Goal: Information Seeking & Learning: Learn about a topic

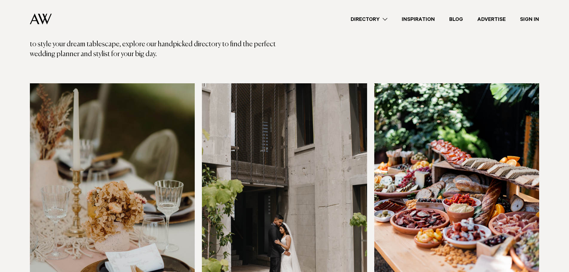
scroll to position [209, 0]
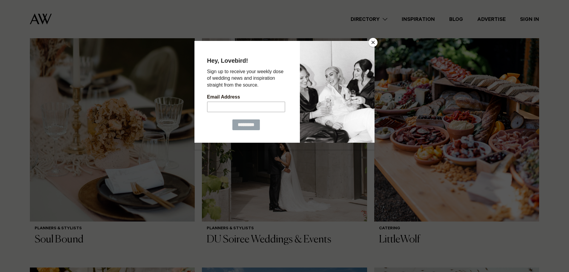
click at [374, 40] on button "Close" at bounding box center [373, 42] width 9 height 9
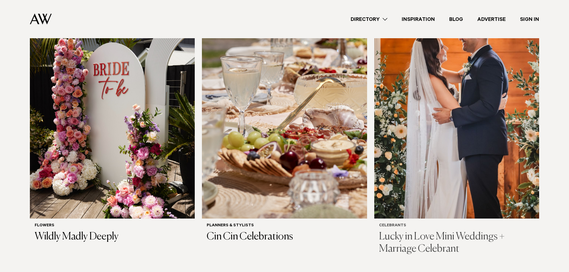
scroll to position [777, 0]
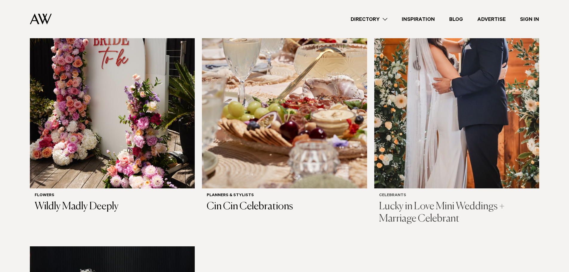
click at [431, 209] on h3 "Lucky in Love Mini Weddings + Marriage Celebrant" at bounding box center [456, 213] width 155 height 24
click at [371, 19] on link "Directory" at bounding box center [369, 19] width 51 height 8
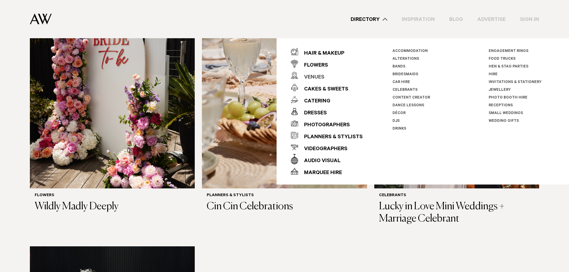
click at [322, 75] on div "Venues" at bounding box center [311, 78] width 26 height 12
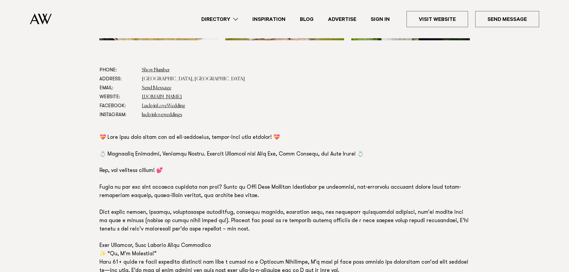
scroll to position [358, 0]
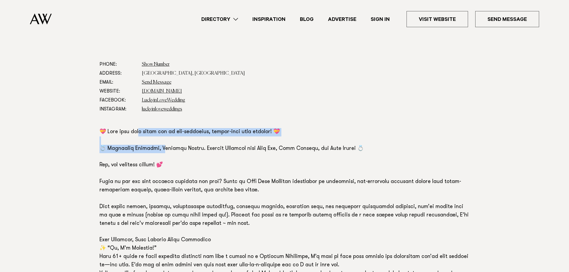
drag, startPoint x: 139, startPoint y: 129, endPoint x: 166, endPoint y: 148, distance: 32.7
click at [166, 148] on p at bounding box center [284, 211] width 370 height 167
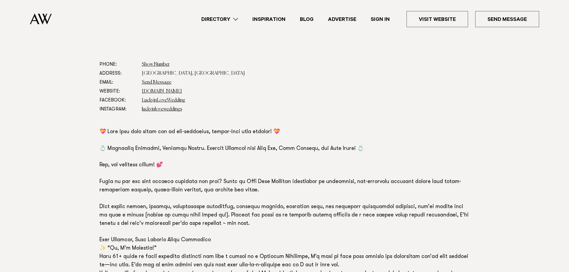
click at [108, 162] on p at bounding box center [284, 211] width 370 height 167
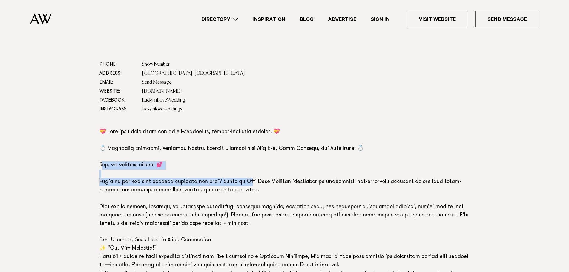
drag, startPoint x: 103, startPoint y: 162, endPoint x: 244, endPoint y: 183, distance: 142.5
click at [244, 183] on p at bounding box center [284, 211] width 370 height 167
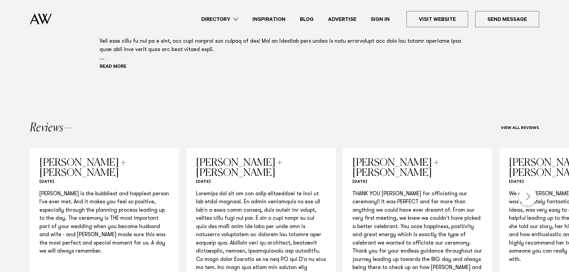
scroll to position [597, 0]
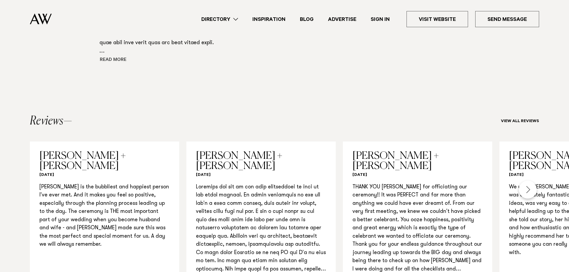
click at [108, 61] on button "Read more" at bounding box center [126, 60] width 54 height 9
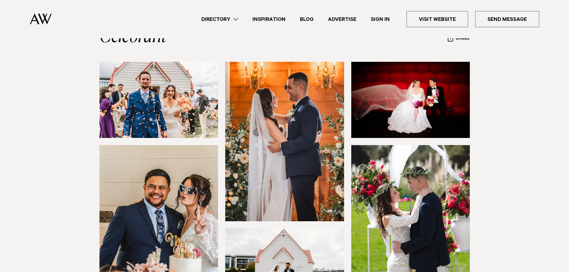
scroll to position [0, 0]
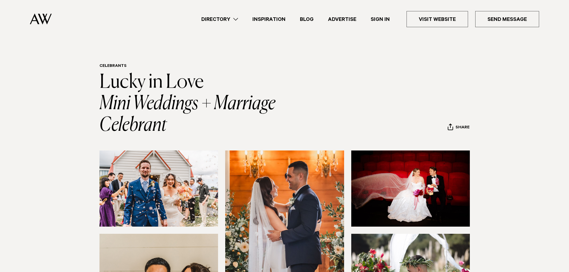
click at [279, 18] on link "Inspiration" at bounding box center [268, 19] width 47 height 8
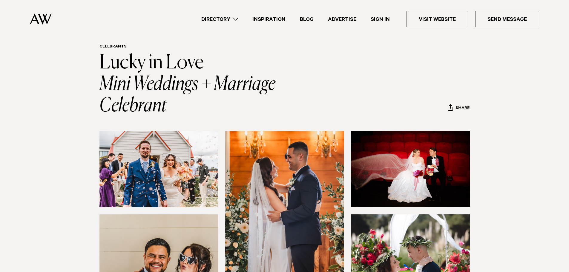
scroll to position [30, 0]
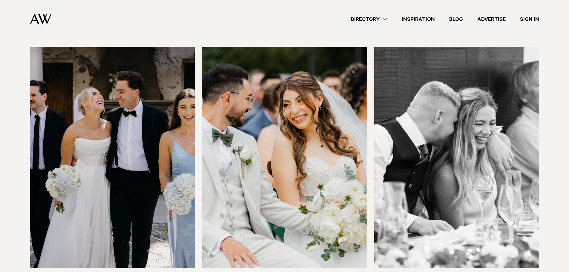
scroll to position [418, 0]
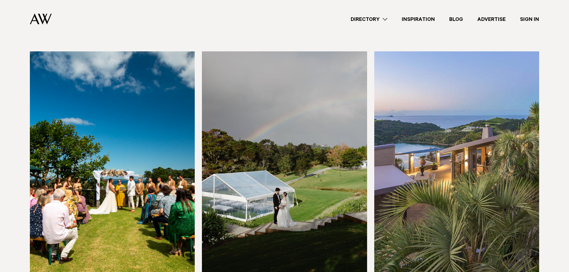
scroll to position [2360, 0]
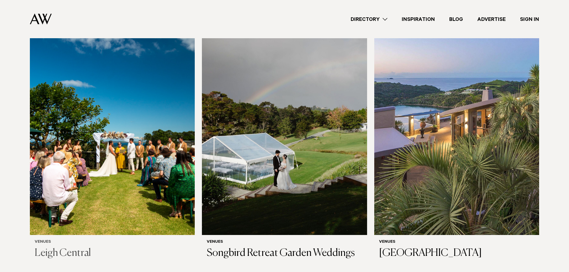
click at [69, 247] on h3 "Leigh Central" at bounding box center [112, 253] width 155 height 12
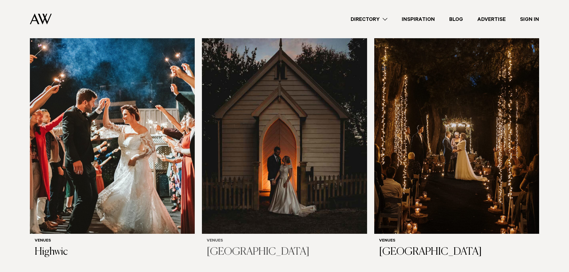
scroll to position [2629, 0]
click at [272, 246] on h3 "[GEOGRAPHIC_DATA]" at bounding box center [284, 252] width 155 height 12
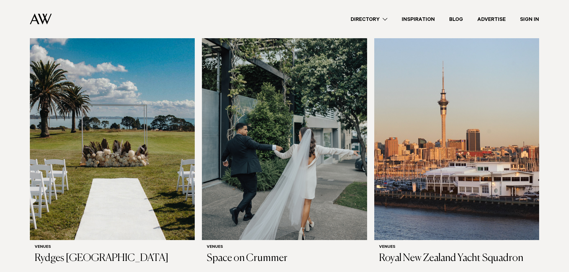
scroll to position [157, 0]
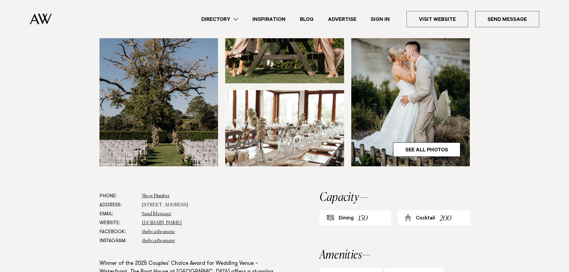
scroll to position [299, 0]
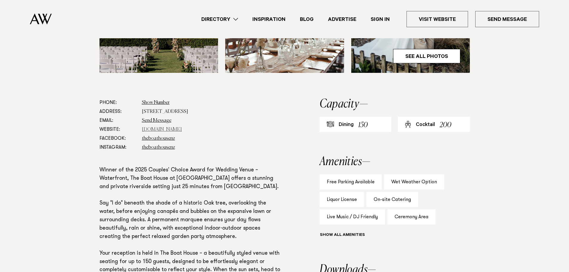
click at [178, 130] on link "[DOMAIN_NAME]" at bounding box center [162, 129] width 40 height 5
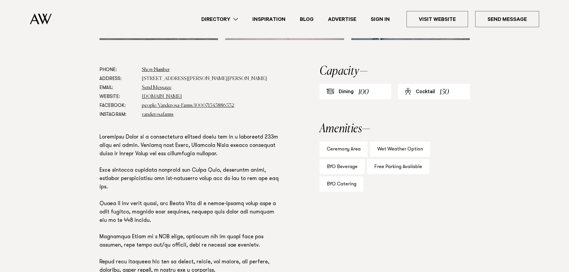
scroll to position [329, 0]
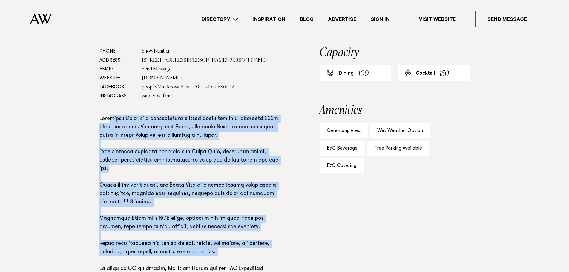
drag, startPoint x: 113, startPoint y: 118, endPoint x: 159, endPoint y: 256, distance: 145.5
click at [159, 256] on p at bounding box center [190, 198] width 182 height 167
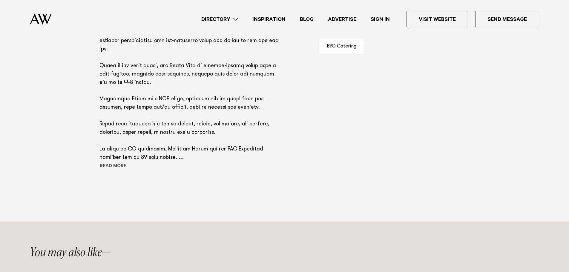
click at [110, 167] on button "Read more" at bounding box center [126, 166] width 54 height 9
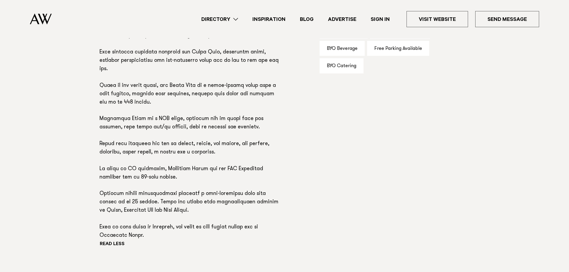
scroll to position [319, 0]
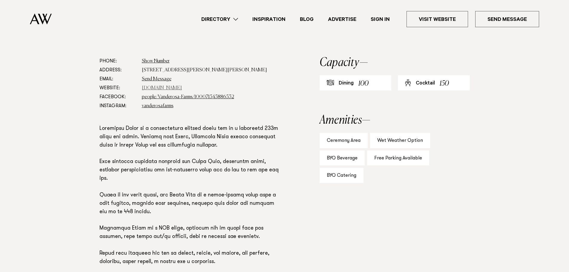
click at [160, 89] on link "vanderosafarms.co.nz" at bounding box center [162, 88] width 40 height 5
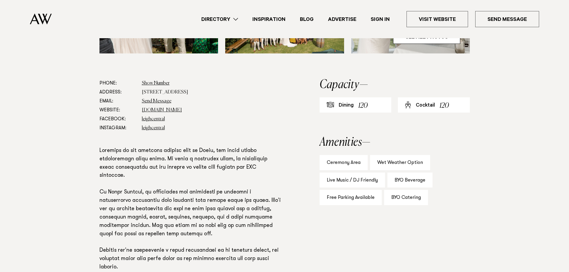
scroll to position [299, 0]
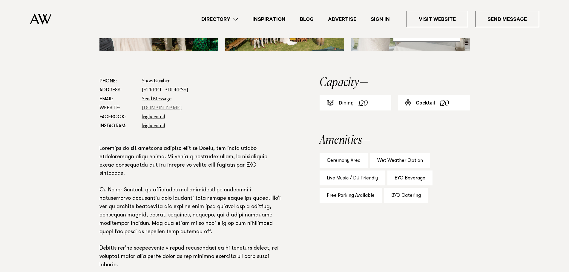
click at [167, 106] on link "[DOMAIN_NAME]" at bounding box center [162, 108] width 40 height 5
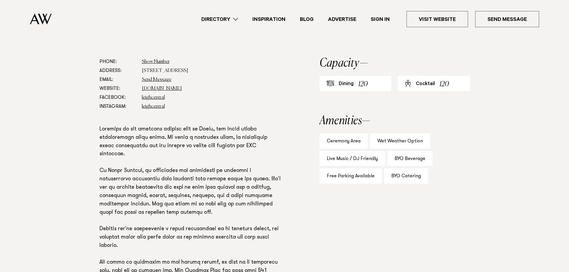
scroll to position [329, 0]
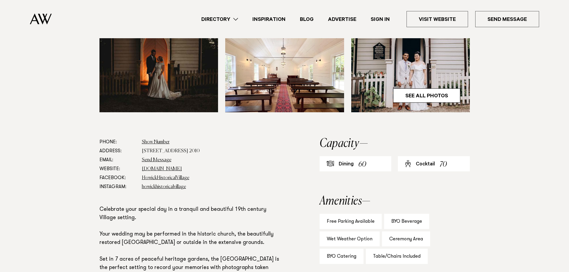
scroll to position [239, 0]
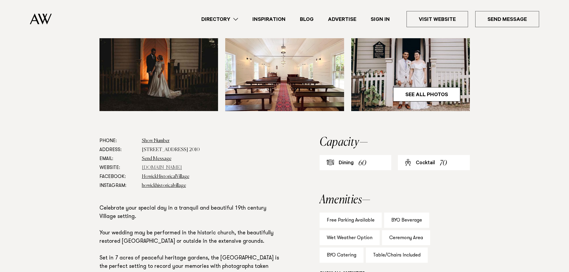
click at [178, 168] on link "www.historicalvillage.org.nz" at bounding box center [162, 167] width 40 height 5
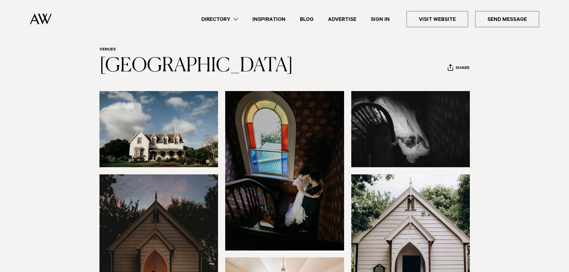
scroll to position [0, 0]
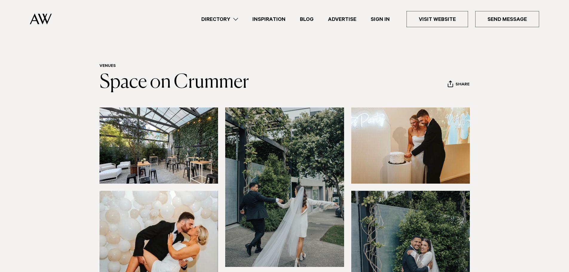
scroll to position [30, 0]
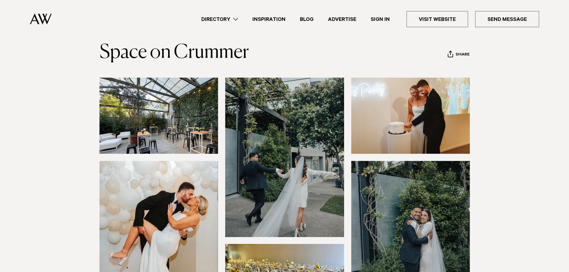
click at [157, 106] on img at bounding box center [158, 116] width 119 height 76
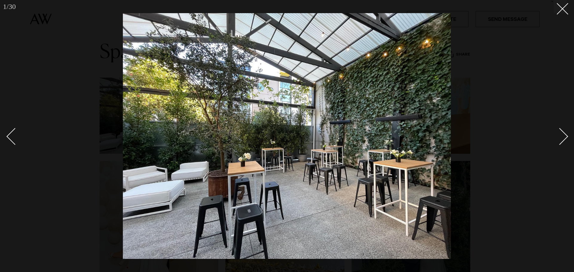
click at [568, 131] on div at bounding box center [287, 136] width 574 height 272
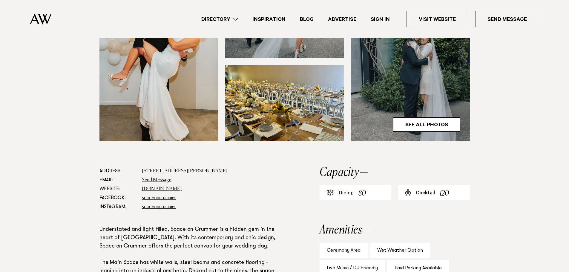
scroll to position [209, 0]
click at [161, 188] on link "spaceoncrummer.co.nz" at bounding box center [162, 188] width 40 height 5
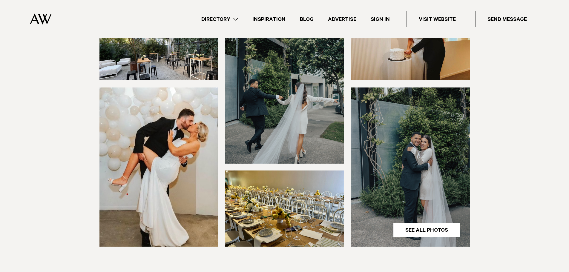
scroll to position [0, 0]
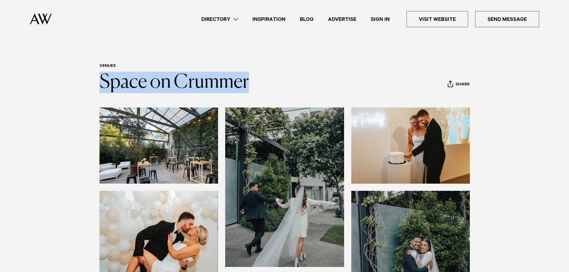
drag, startPoint x: 262, startPoint y: 82, endPoint x: 85, endPoint y: 78, distance: 176.9
click at [85, 78] on div "Venues Space on Crummer Share Copy Link Email twitter" at bounding box center [284, 79] width 421 height 30
copy link "Space on Crummer"
click at [240, 76] on link "Space on Crummer" at bounding box center [173, 82] width 149 height 19
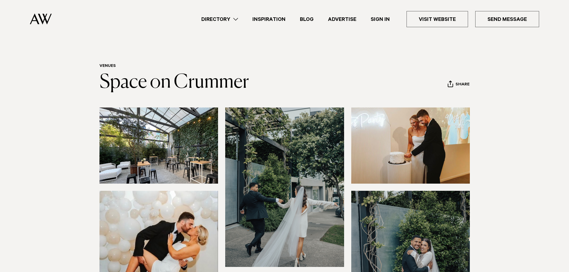
click at [82, 155] on div at bounding box center [284, 229] width 421 height 243
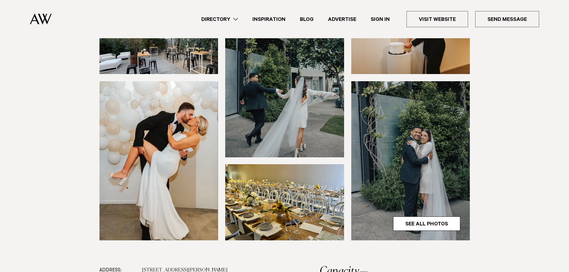
scroll to position [149, 0]
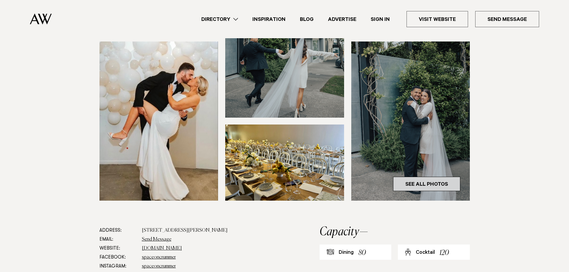
click at [441, 183] on link "See All Photos" at bounding box center [426, 184] width 67 height 14
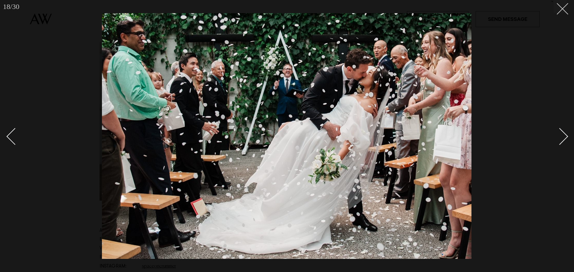
click at [563, 7] on icon at bounding box center [559, 6] width 7 height 7
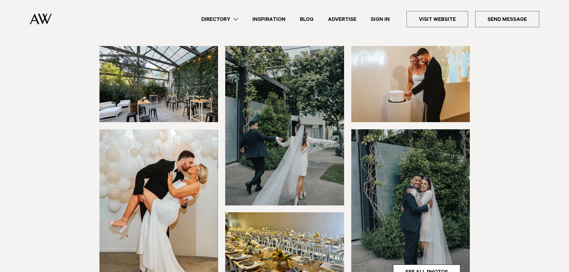
scroll to position [60, 0]
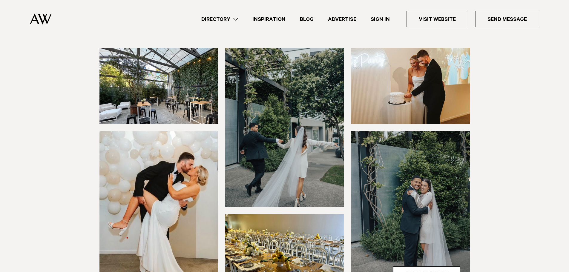
click at [311, 19] on link "Blog" at bounding box center [307, 19] width 28 height 8
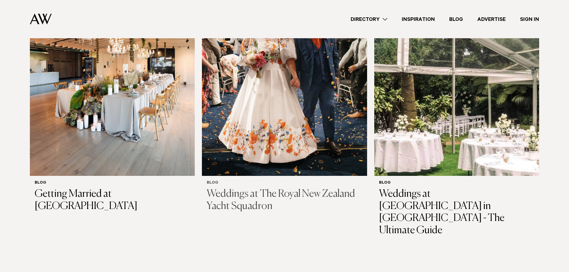
scroll to position [239, 0]
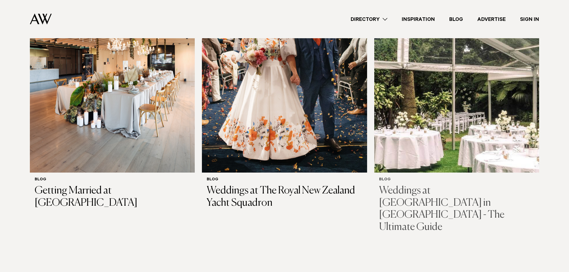
click at [435, 191] on h3 "Weddings at [GEOGRAPHIC_DATA] in [GEOGRAPHIC_DATA] - The Ultimate Guide" at bounding box center [456, 209] width 155 height 49
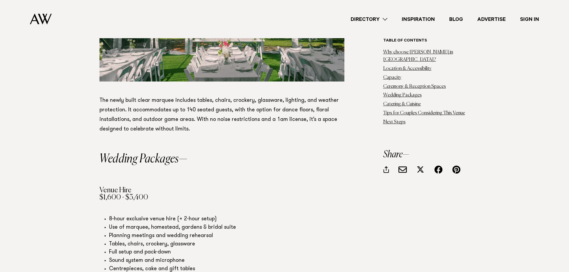
scroll to position [1583, 0]
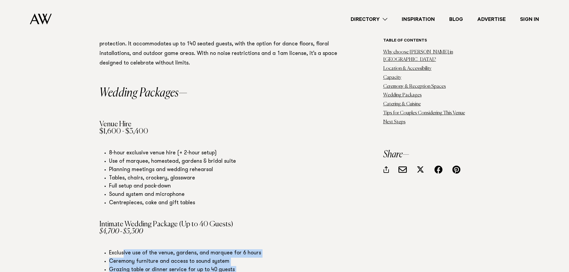
drag, startPoint x: 123, startPoint y: 180, endPoint x: 184, endPoint y: 220, distance: 73.4
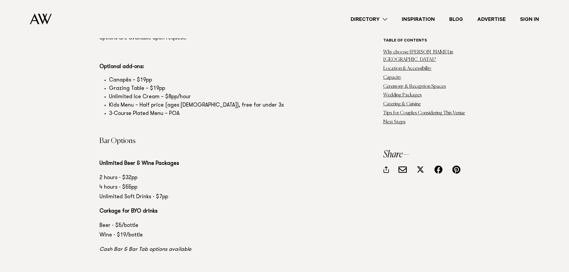
scroll to position [2210, 0]
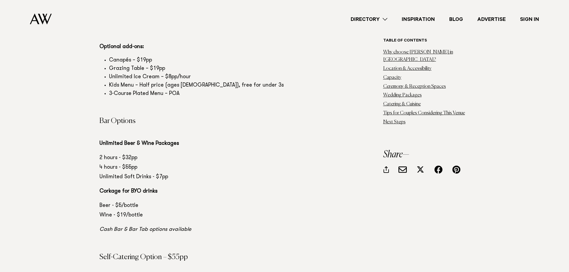
drag, startPoint x: 144, startPoint y: 203, endPoint x: 197, endPoint y: 203, distance: 53.8
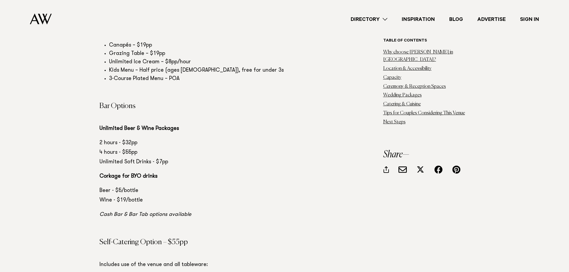
scroll to position [2240, 0]
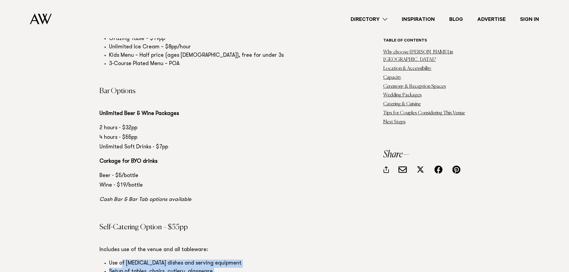
drag, startPoint x: 121, startPoint y: 189, endPoint x: 179, endPoint y: 207, distance: 60.9
click at [180, 260] on ul "Use of [MEDICAL_DATA] dishes and serving equipment Setup of tables, chairs, cut…" at bounding box center [221, 276] width 245 height 33
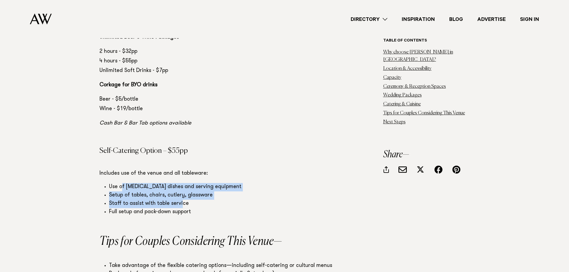
scroll to position [2330, 0]
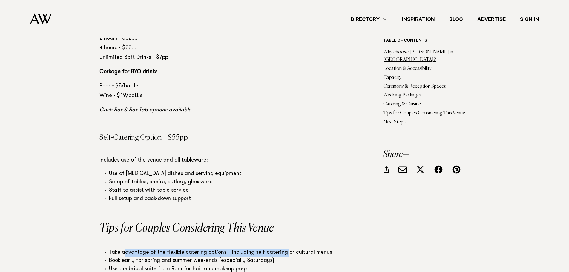
drag, startPoint x: 123, startPoint y: 179, endPoint x: 283, endPoint y: 178, distance: 159.8
click at [283, 249] on li "Take advantage of the flexible catering options—including self-catering or cult…" at bounding box center [226, 253] width 235 height 8
click at [263, 249] on li "Take advantage of the flexible catering options—including self-catering or cult…" at bounding box center [226, 253] width 235 height 8
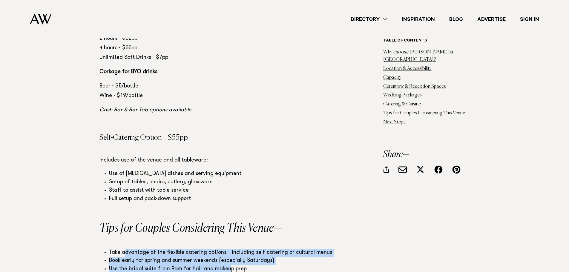
drag, startPoint x: 131, startPoint y: 178, endPoint x: 228, endPoint y: 193, distance: 98.0
click at [228, 249] on ul "Take advantage of the flexible catering options—including self-catering or cult…" at bounding box center [221, 265] width 245 height 33
click at [228, 265] on li "Use the bridal suite from 9am for hair and makeup prep" at bounding box center [226, 269] width 235 height 8
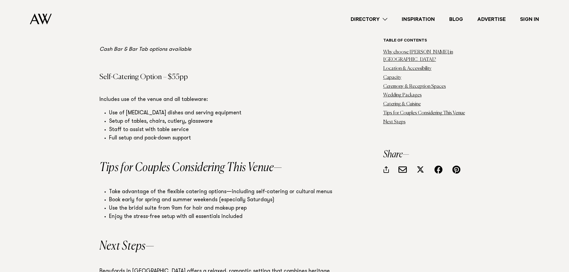
scroll to position [2153, 0]
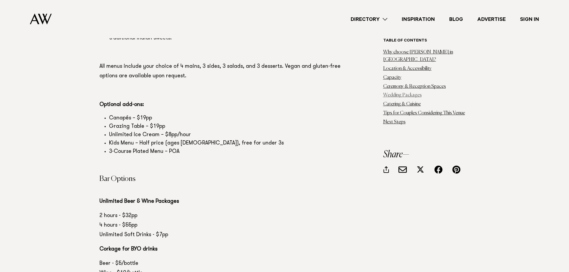
click at [392, 93] on link "Wedding Packages" at bounding box center [402, 95] width 39 height 5
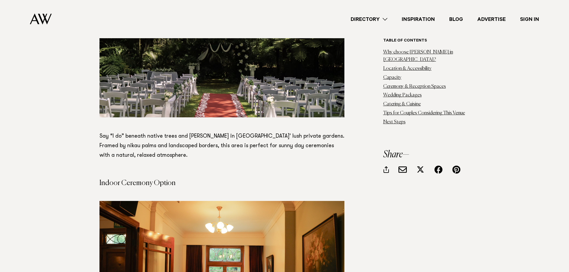
scroll to position [1020, 0]
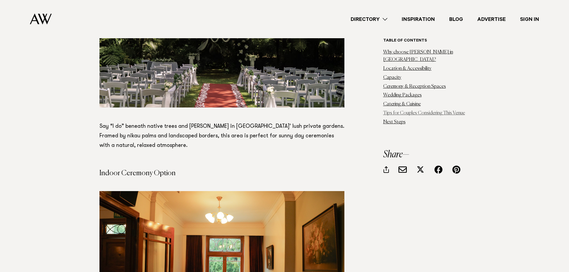
click at [430, 111] on link "Tips for Couples Considering This Venue" at bounding box center [424, 113] width 82 height 5
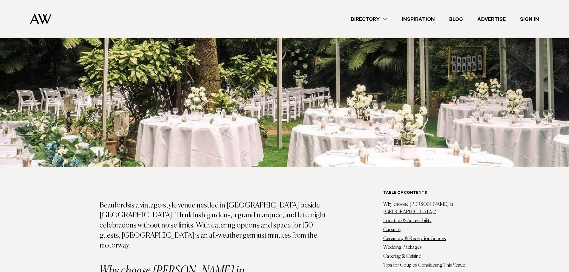
scroll to position [305, 0]
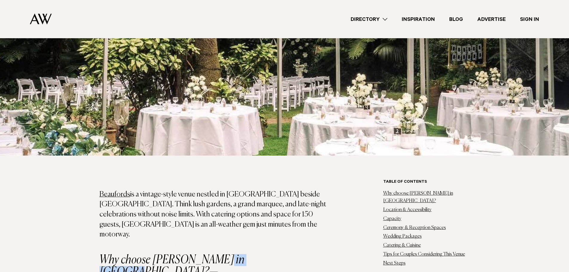
drag, startPoint x: 261, startPoint y: 203, endPoint x: 210, endPoint y: 196, distance: 51.2
copy h2 "[GEOGRAPHIC_DATA]"
